Goal: Find contact information: Find contact information

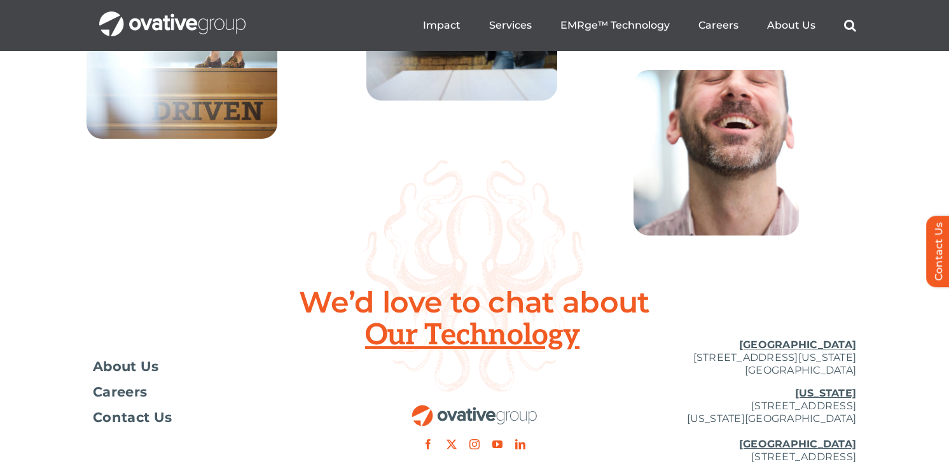
scroll to position [4736, 0]
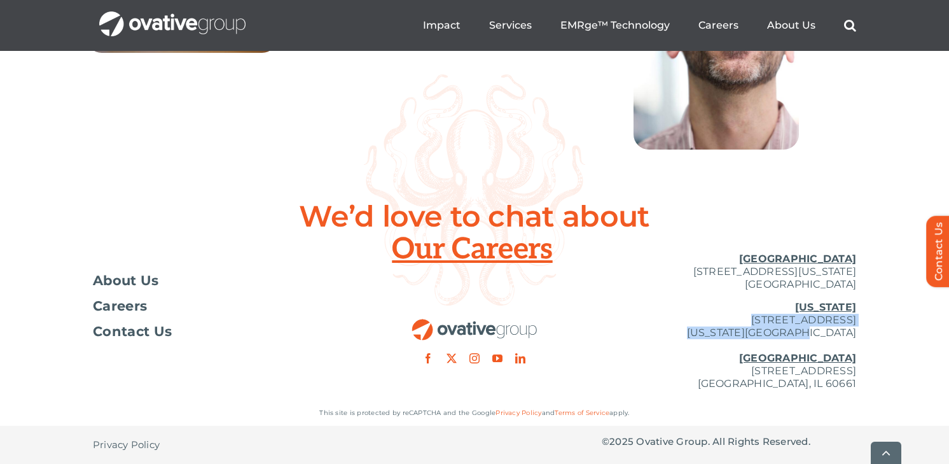
drag, startPoint x: 872, startPoint y: 338, endPoint x: 711, endPoint y: 323, distance: 161.6
click at [711, 322] on div "Toggle Navigation About Us Careers Contact Us [GEOGRAPHIC_DATA] [STREET_ADDRESS…" at bounding box center [474, 321] width 949 height 158
copy p "[STREET_ADDRESS][US_STATE]"
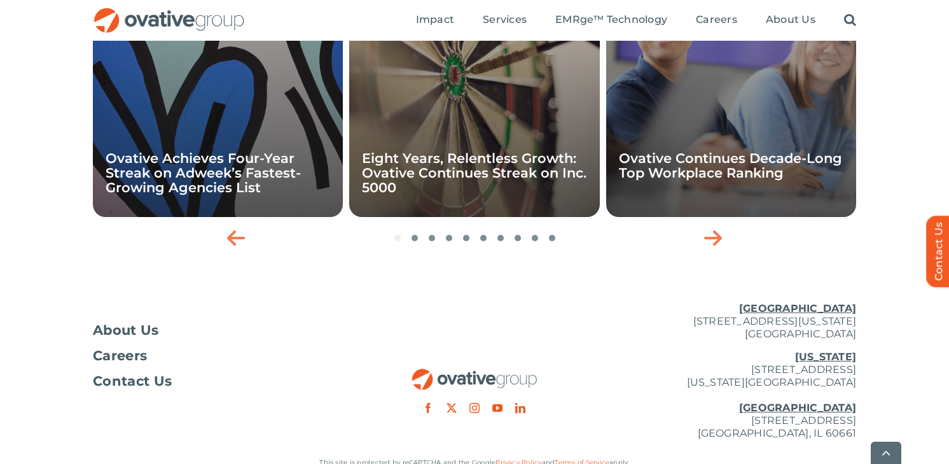
scroll to position [1274, 0]
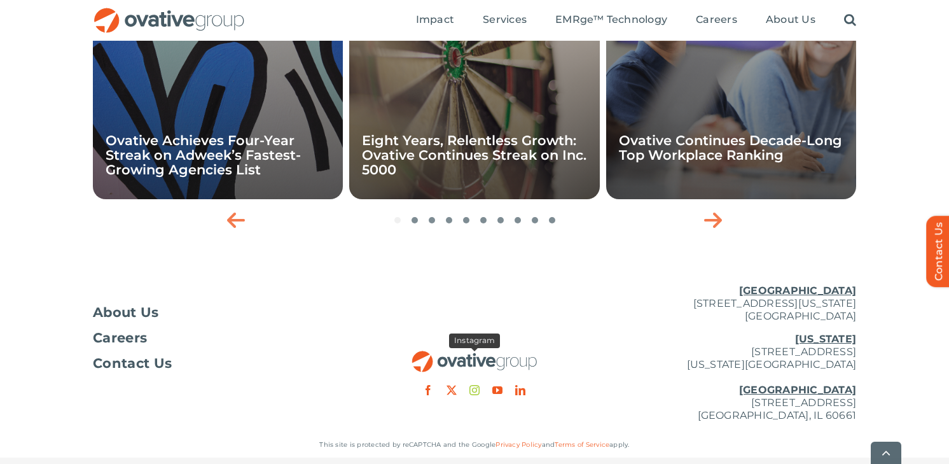
click at [471, 385] on link "instagram" at bounding box center [474, 390] width 10 height 10
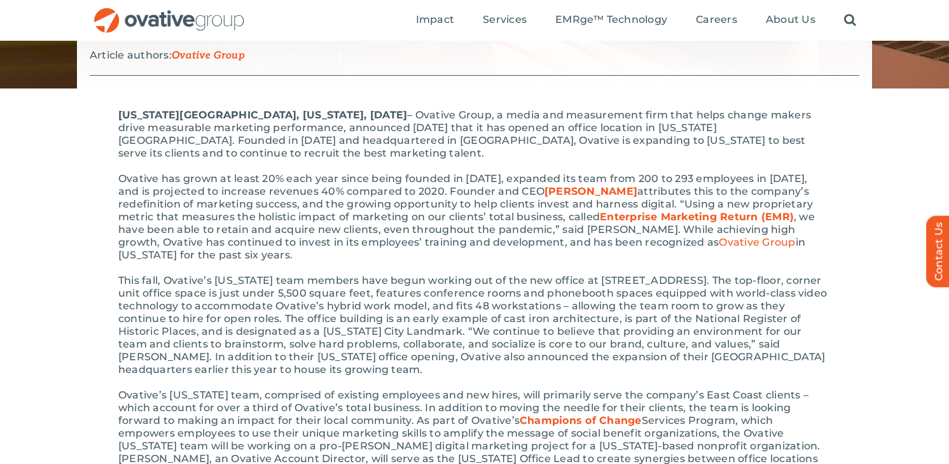
scroll to position [0, 0]
